Goal: Task Accomplishment & Management: Use online tool/utility

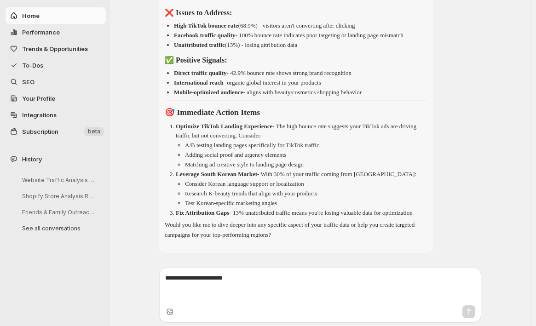
click at [33, 36] on span "Performance" at bounding box center [63, 32] width 82 height 9
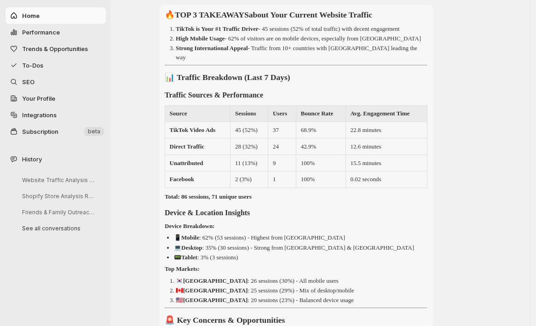
select select "**********"
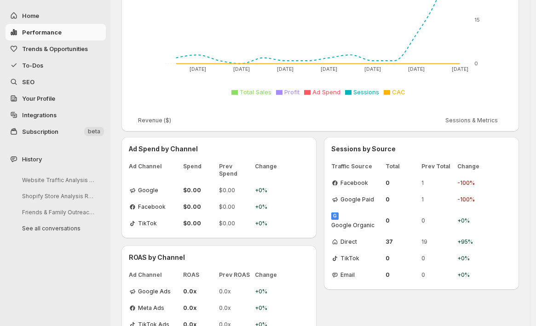
scroll to position [231, 0]
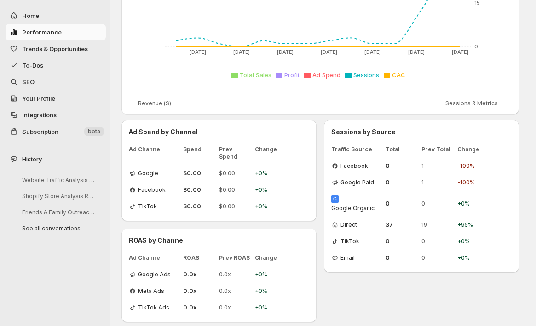
click at [67, 51] on span "Trends & Opportunities" at bounding box center [55, 48] width 66 height 7
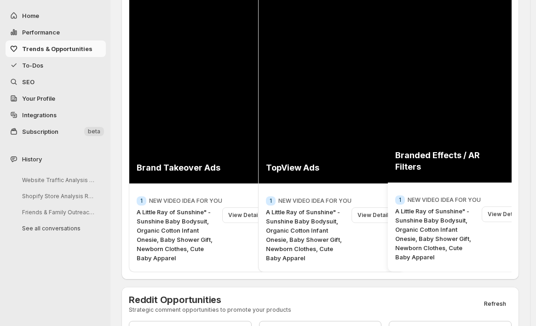
scroll to position [78, 0]
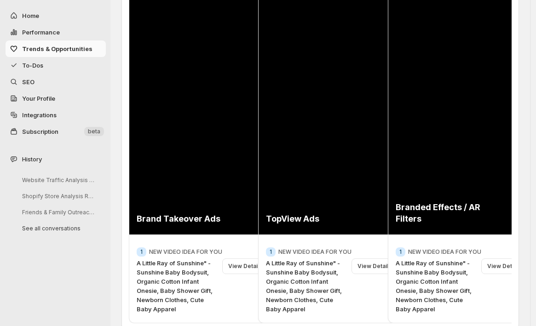
click at [34, 64] on span "To-Dos" at bounding box center [32, 65] width 21 height 7
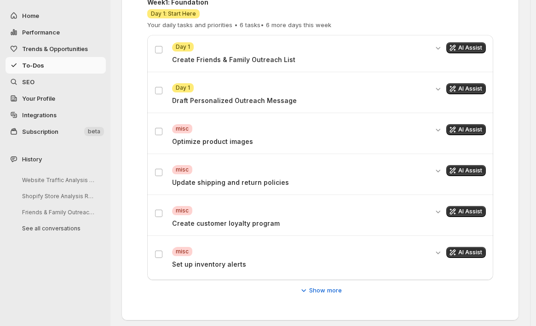
scroll to position [242, 0]
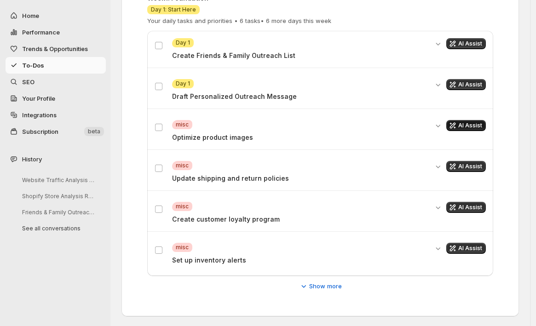
click at [468, 123] on span "AI Assist" at bounding box center [470, 125] width 24 height 7
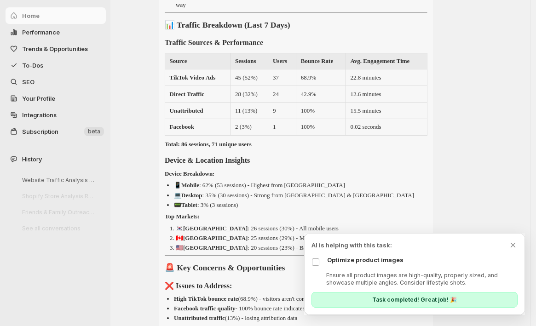
click at [410, 302] on p "Task completed! Great job! 🎉" at bounding box center [414, 299] width 85 height 7
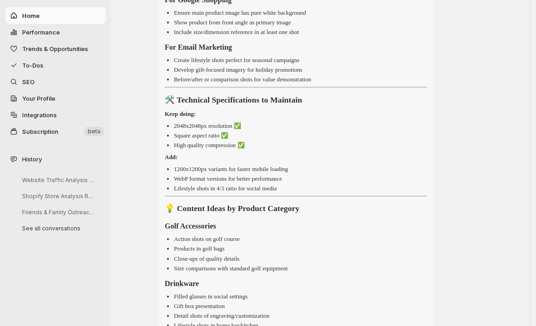
scroll to position [1586, 0]
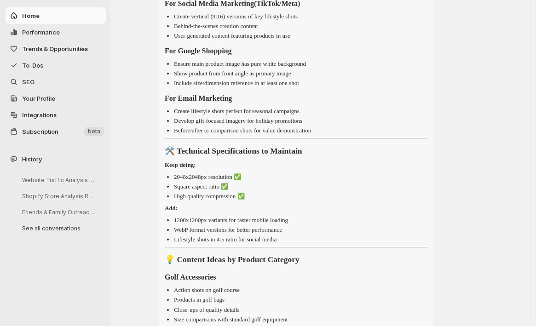
click at [35, 69] on span "To-Dos" at bounding box center [32, 65] width 21 height 7
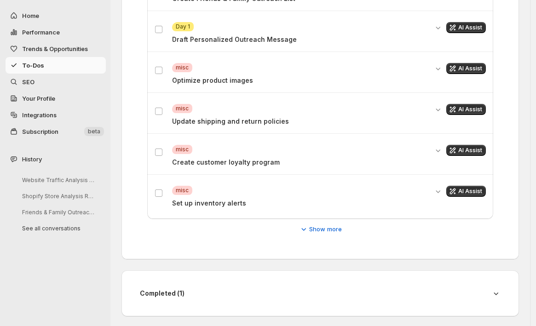
click at [466, 111] on span "AI Assist" at bounding box center [470, 109] width 24 height 7
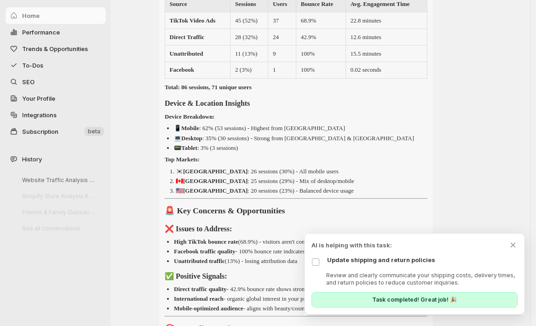
click at [408, 300] on p "Task completed! Great job! 🎉" at bounding box center [414, 299] width 85 height 7
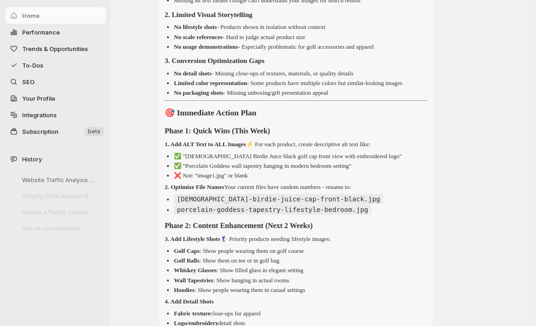
scroll to position [1066, 0]
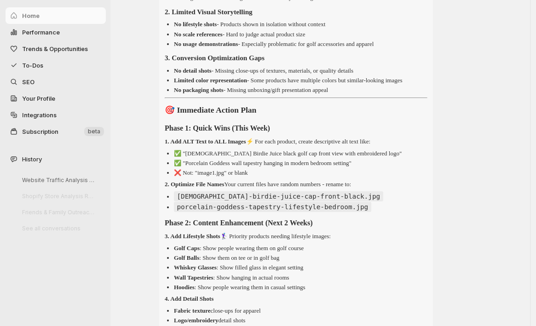
click at [25, 79] on span "SEO" at bounding box center [28, 81] width 12 height 7
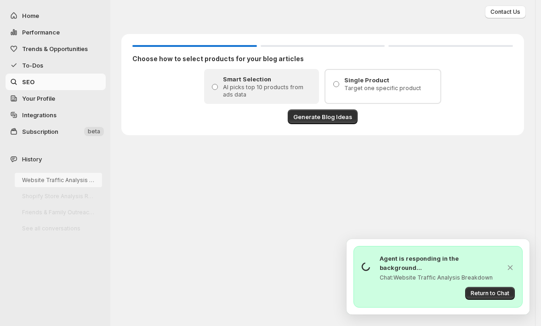
click at [47, 180] on button "Website Traffic Analysis Breakdown" at bounding box center [58, 180] width 87 height 14
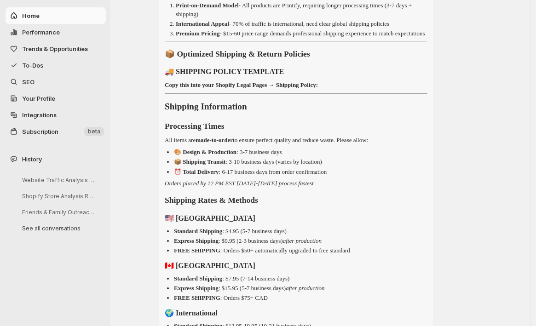
scroll to position [2248, 0]
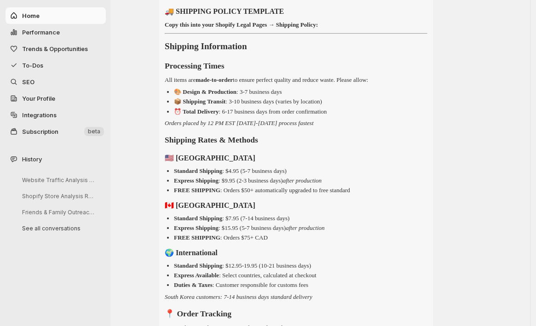
click at [36, 118] on span "Integrations" at bounding box center [39, 114] width 34 height 7
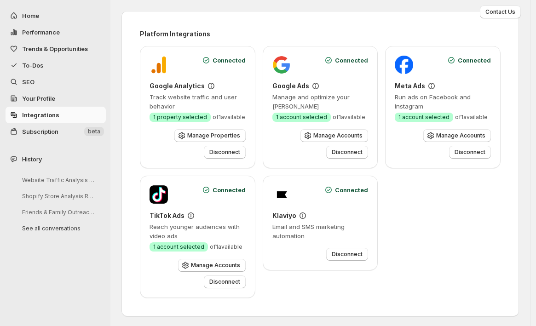
click at [35, 101] on span "Your Profile" at bounding box center [38, 98] width 33 height 7
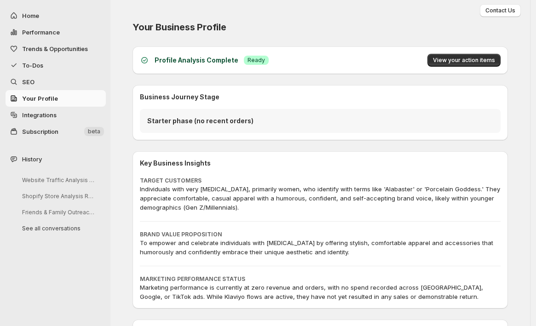
scroll to position [51, 0]
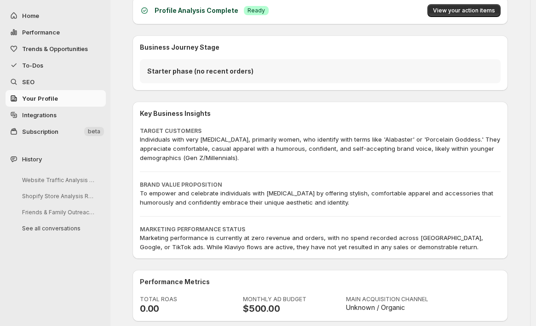
click at [37, 85] on span "SEO" at bounding box center [63, 81] width 82 height 9
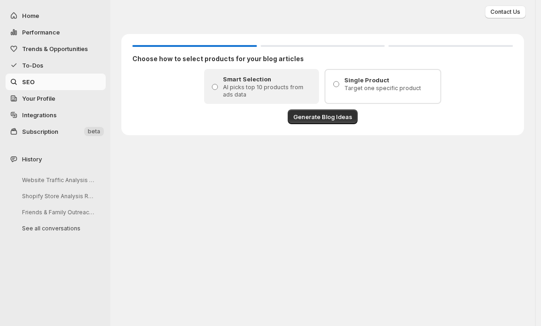
click at [36, 69] on span "To-Dos" at bounding box center [63, 65] width 82 height 9
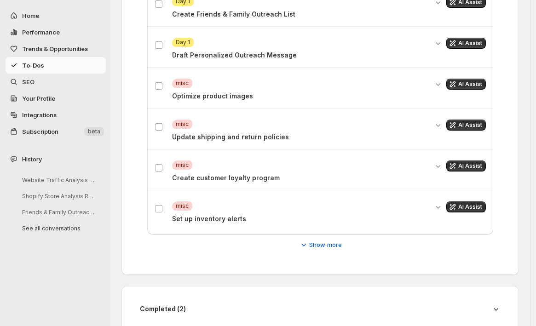
scroll to position [299, 0]
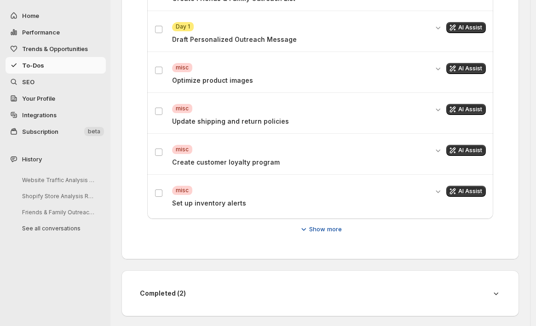
click at [331, 227] on span "Show more" at bounding box center [325, 228] width 33 height 9
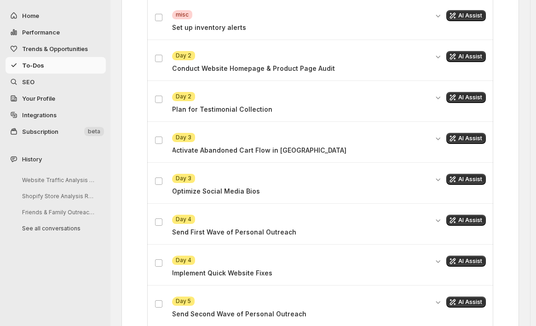
scroll to position [504, 0]
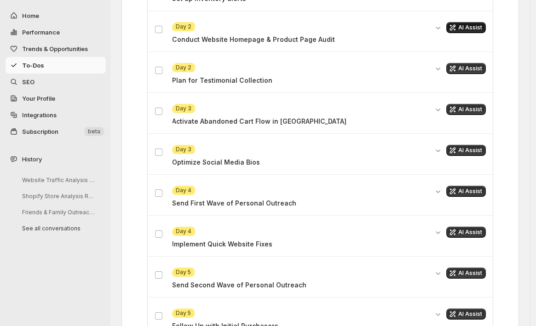
click at [480, 26] on span "AI Assist" at bounding box center [470, 27] width 24 height 7
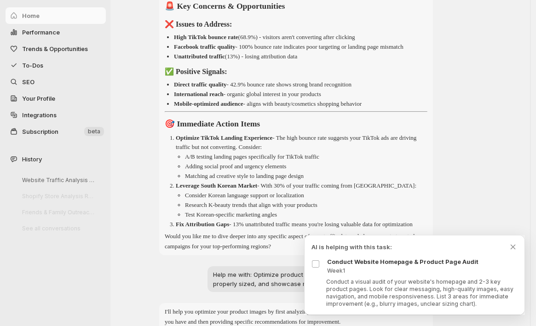
click at [368, 292] on p "Conduct a visual audit of your website's homepage and 2-3 key product pages. Lo…" at bounding box center [421, 292] width 191 height 29
click at [411, 261] on p "Conduct Website Homepage & Product Page Audit" at bounding box center [422, 261] width 190 height 9
click at [515, 247] on icon "Dismiss todo indicator" at bounding box center [512, 246] width 9 height 9
